Goal: Task Accomplishment & Management: Use online tool/utility

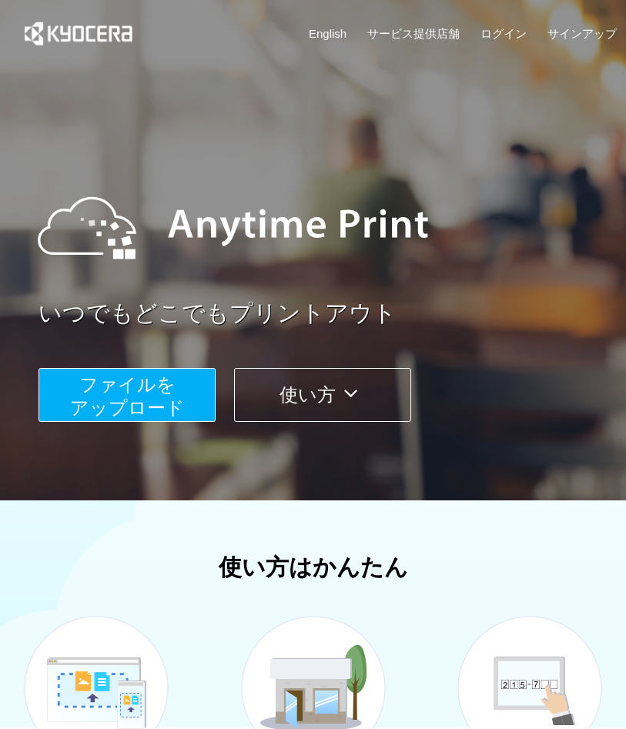
click at [137, 390] on span "ファイルを ​​アップロード" at bounding box center [127, 396] width 115 height 44
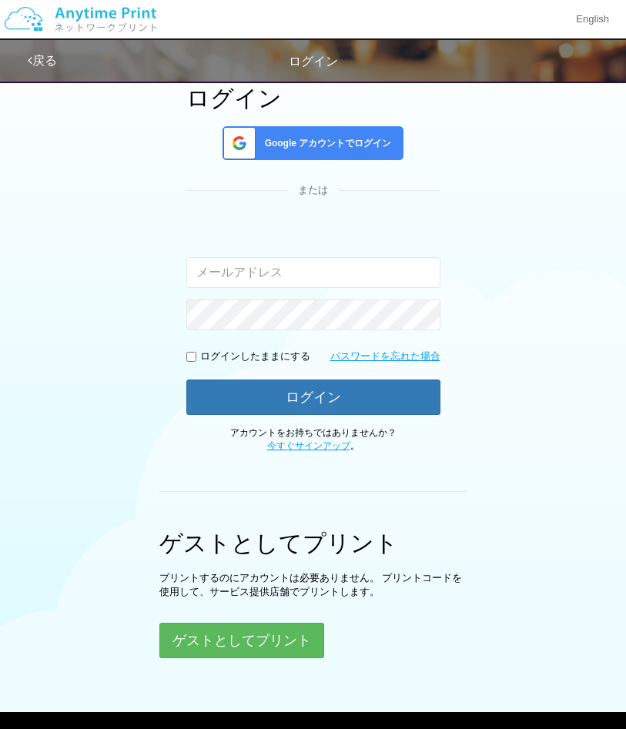
scroll to position [112, 0]
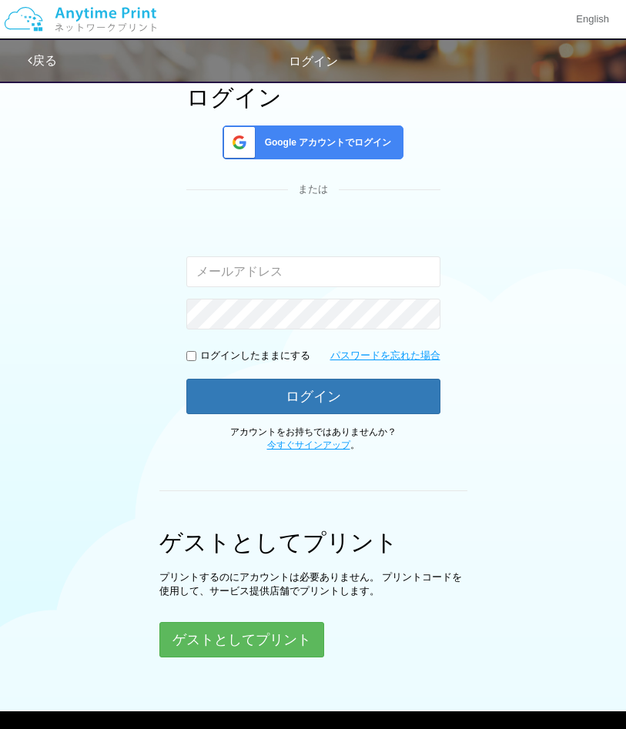
click at [303, 153] on div "Google アカウントでログイン" at bounding box center [313, 142] width 181 height 34
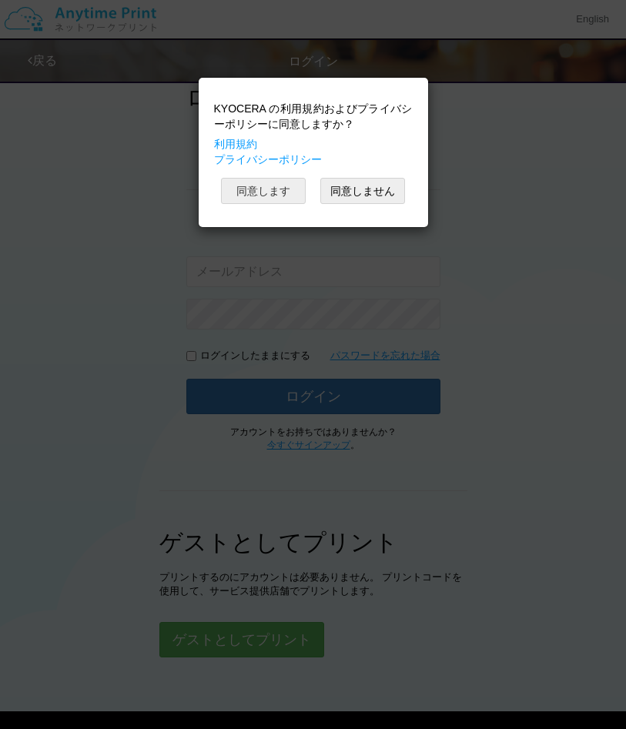
click at [293, 199] on button "同意します" at bounding box center [263, 191] width 85 height 26
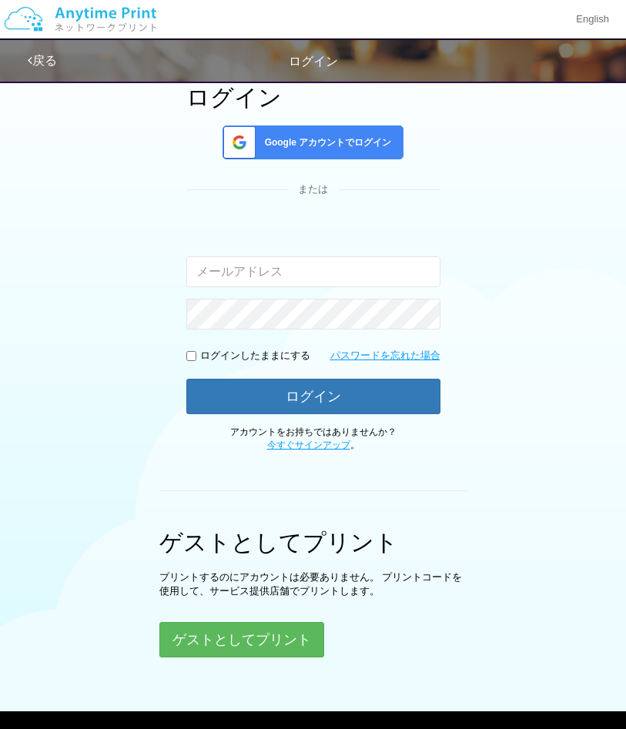
click at [323, 145] on span "Google アカウントでログイン" at bounding box center [325, 142] width 133 height 13
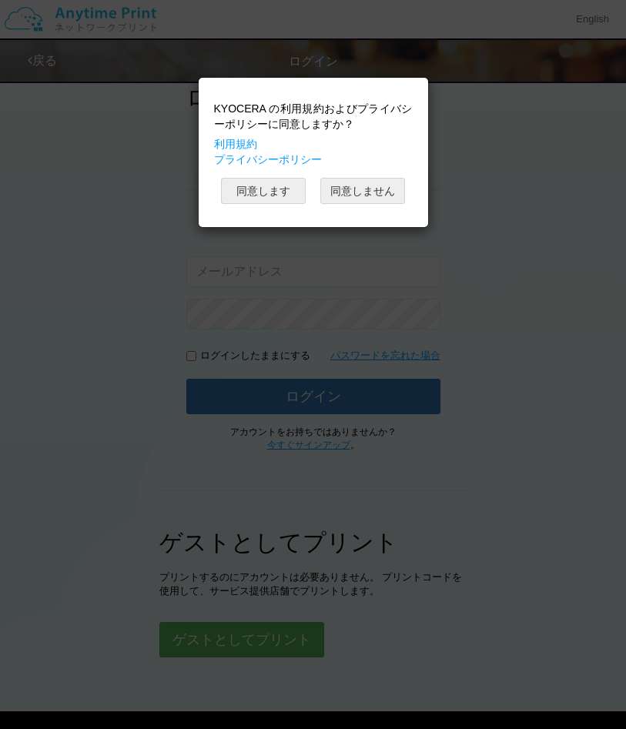
drag, startPoint x: 365, startPoint y: 196, endPoint x: 261, endPoint y: 195, distance: 103.9
click at [261, 195] on div "同意します 同意しません" at bounding box center [313, 191] width 199 height 26
click at [261, 195] on button "同意します" at bounding box center [263, 191] width 85 height 26
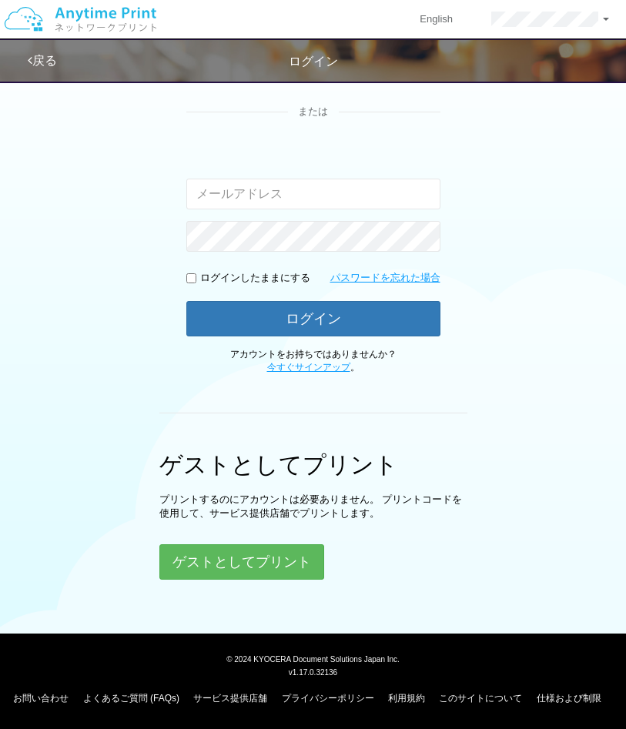
scroll to position [0, 0]
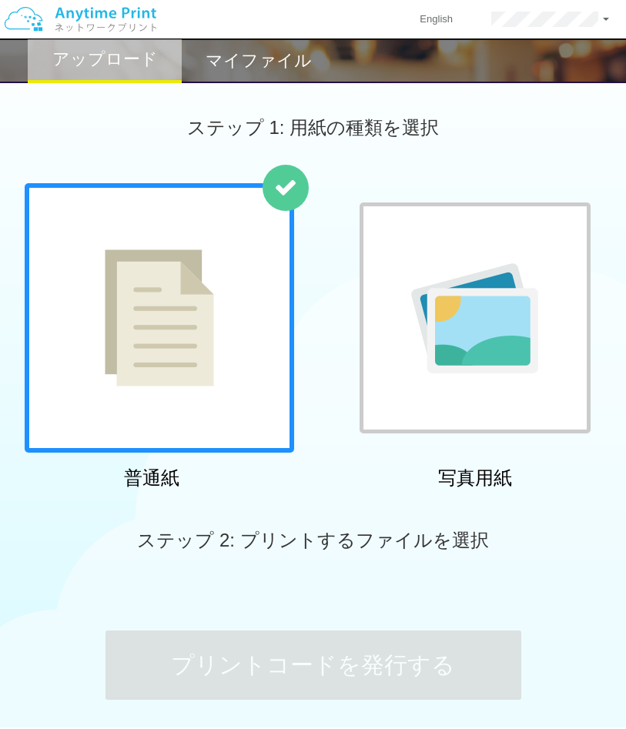
click at [359, 256] on div "アップロード マイファイル ステップ 1: 用紙の種類を選択 普通紙 写真用紙 ステップ 2: プリントするファイルを選択 プリントコードを発行する" at bounding box center [313, 373] width 626 height 746
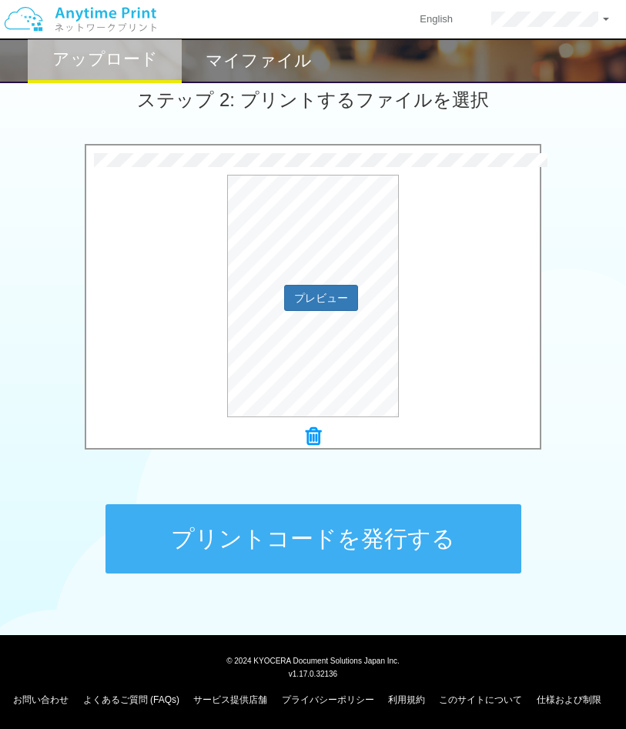
scroll to position [442, 0]
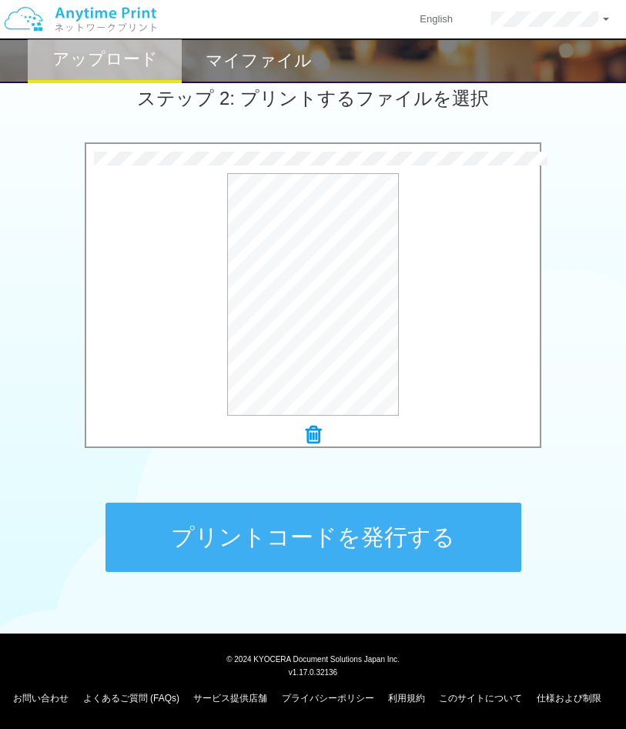
click at [357, 515] on button "プリントコードを発行する" at bounding box center [313, 537] width 416 height 69
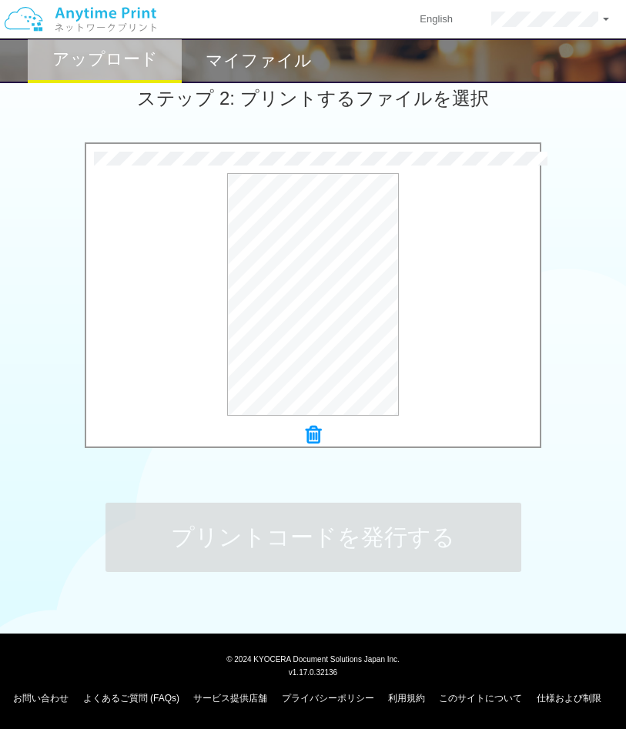
scroll to position [0, 0]
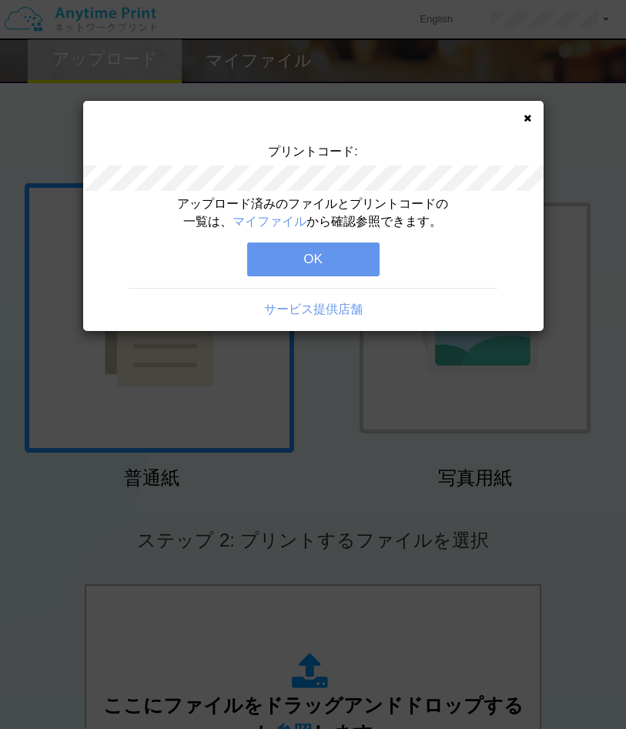
click at [326, 272] on button "OK" at bounding box center [313, 260] width 132 height 34
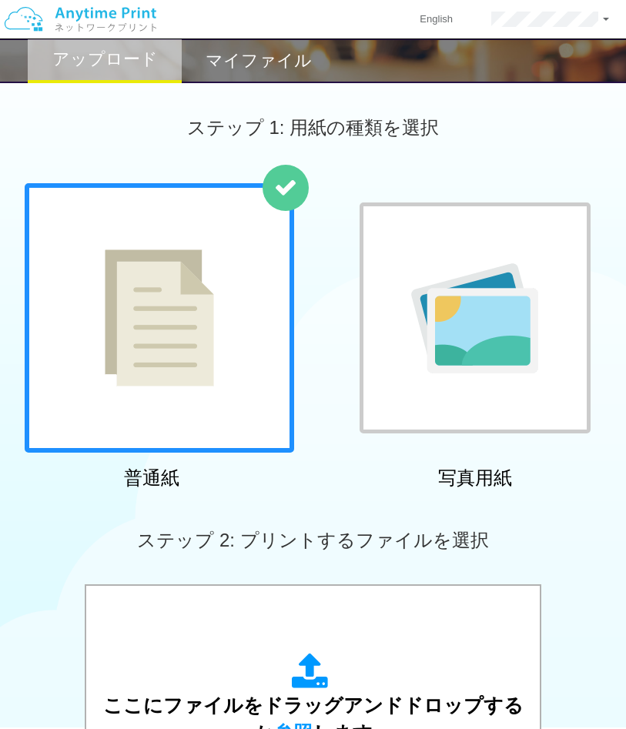
scroll to position [442, 0]
